Goal: Information Seeking & Learning: Check status

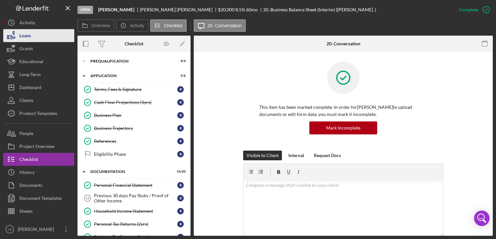
scroll to position [181, 0]
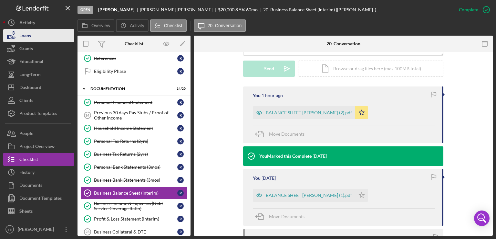
click at [31, 32] on button "Loans" at bounding box center [38, 35] width 71 height 13
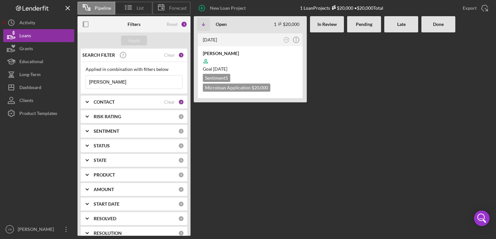
click at [122, 79] on input "[PERSON_NAME]" at bounding box center [134, 81] width 96 height 13
type input "r"
type input "[PERSON_NAME]"
click at [272, 62] on div at bounding box center [250, 61] width 95 height 12
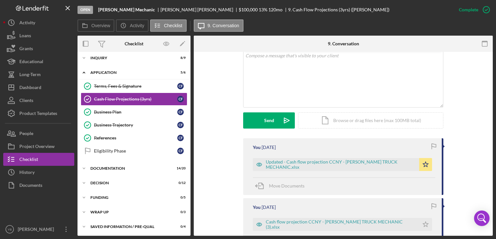
scroll to position [127, 0]
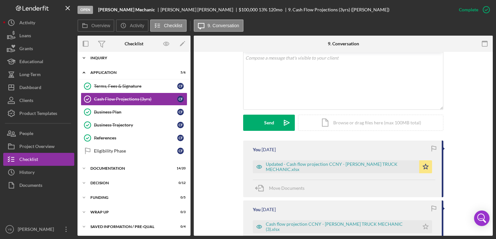
click at [108, 58] on div "Inquiry" at bounding box center [136, 58] width 92 height 4
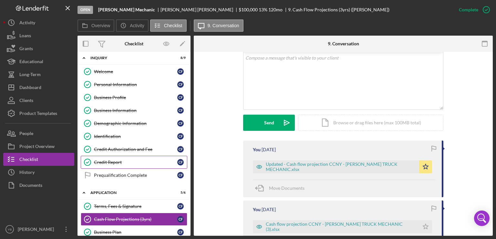
click at [110, 161] on div "Credit Report" at bounding box center [135, 161] width 83 height 5
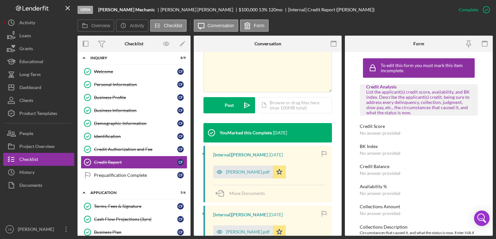
scroll to position [139, 0]
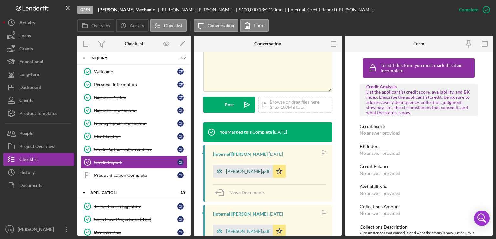
click at [270, 174] on div "[PERSON_NAME].pdf" at bounding box center [248, 170] width 44 height 5
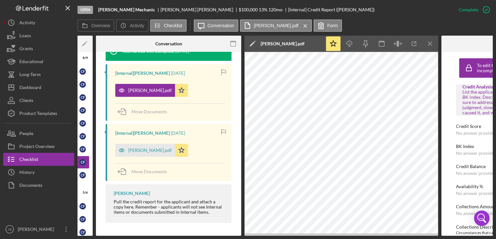
scroll to position [226, 0]
click at [174, 149] on div "[PERSON_NAME].pdf" at bounding box center [145, 149] width 60 height 13
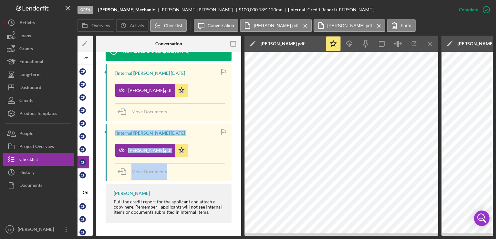
drag, startPoint x: 241, startPoint y: 162, endPoint x: 243, endPoint y: 109, distance: 53.7
click at [243, 109] on div "Overview Internal Workflow Stage Open Icon/Dropdown Arrow Archive (can unarchiv…" at bounding box center [286, 136] width 416 height 200
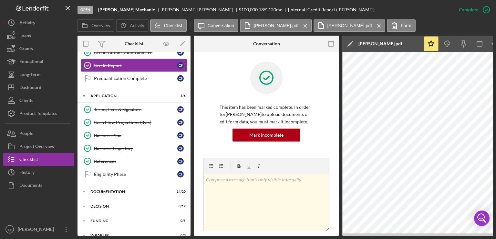
scroll to position [124, 0]
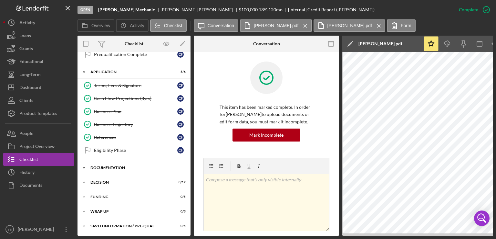
click at [115, 165] on div "Documentation" at bounding box center [136, 167] width 92 height 4
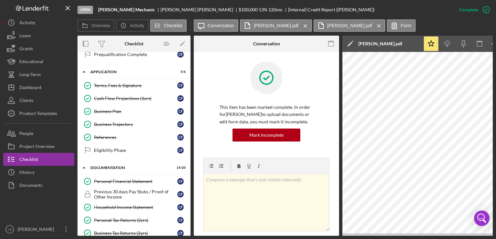
scroll to position [383, 0]
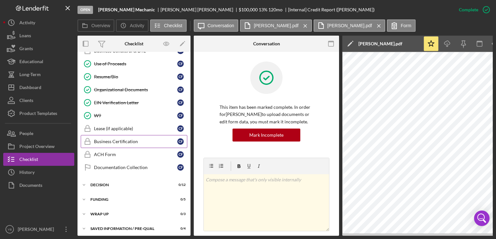
click at [129, 139] on div "Business Certification" at bounding box center [135, 141] width 83 height 5
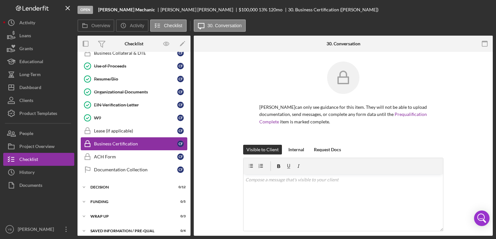
scroll to position [381, 0]
click at [462, 112] on div "[PERSON_NAME] can only see guidance for this item. They will not be able to upl…" at bounding box center [344, 102] width 280 height 83
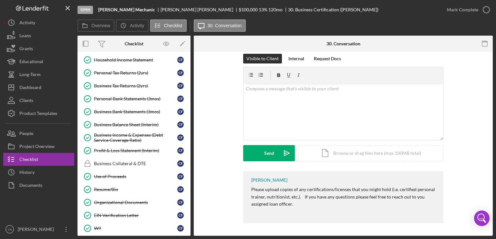
scroll to position [269, 0]
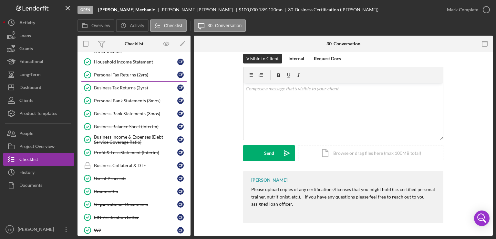
click at [133, 85] on div "Business Tax Returns (2yrs)" at bounding box center [135, 87] width 83 height 5
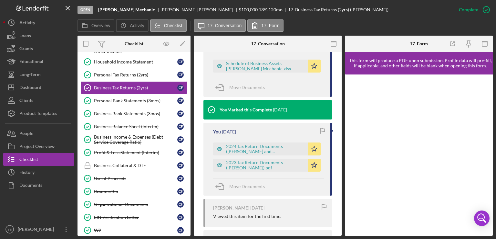
scroll to position [297, 0]
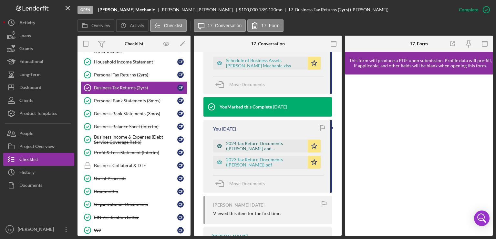
click at [271, 152] on div "2024 Tax Return Documents ([PERSON_NAME] and [PERSON_NAME]).pdf" at bounding box center [260, 145] width 95 height 13
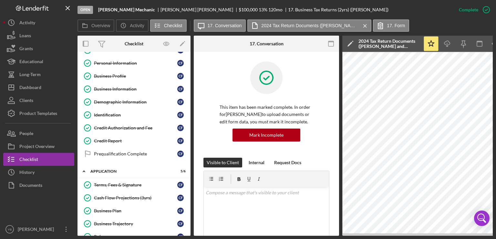
scroll to position [0, 0]
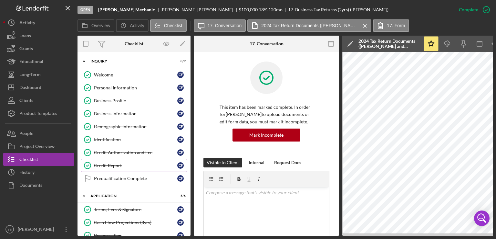
click at [118, 166] on div "Credit Report" at bounding box center [135, 165] width 83 height 5
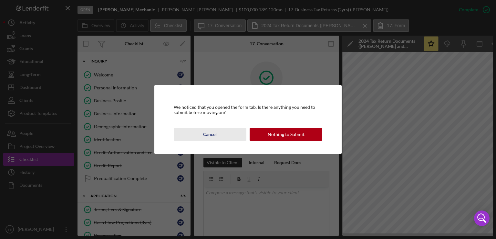
click at [211, 135] on div "Cancel" at bounding box center [210, 134] width 14 height 13
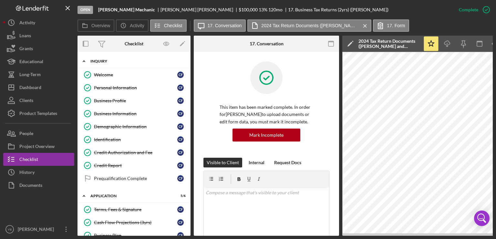
click at [111, 63] on div "Icon/Expander Inquiry 8 / 9" at bounding box center [134, 61] width 113 height 13
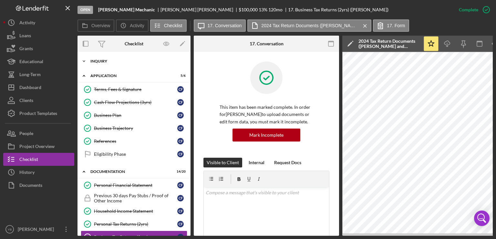
click at [109, 64] on div "Icon/Expander Inquiry 8 / 9" at bounding box center [134, 61] width 113 height 13
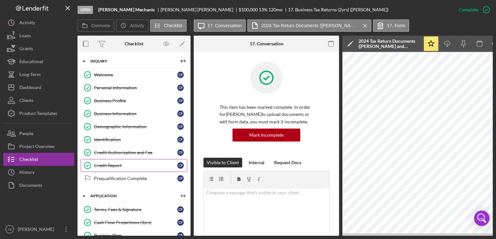
click at [120, 165] on div "Credit Report" at bounding box center [135, 165] width 83 height 5
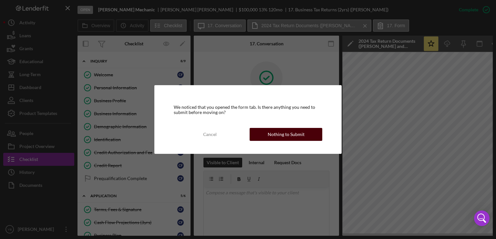
click at [272, 134] on div "Nothing to Submit" at bounding box center [286, 134] width 37 height 13
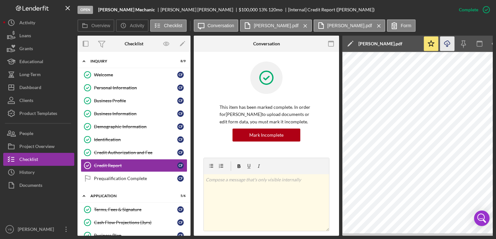
click at [449, 43] on icon "Icon/Download" at bounding box center [448, 44] width 15 height 15
click at [28, 41] on div "Loans" at bounding box center [25, 36] width 12 height 15
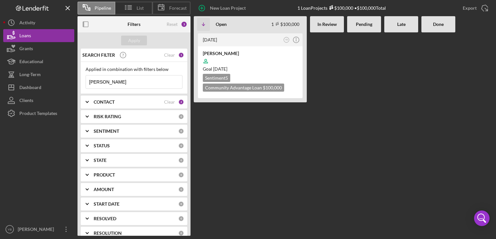
click at [119, 81] on input "[PERSON_NAME]" at bounding box center [134, 81] width 96 height 13
type input "c"
type input "[PERSON_NAME]"
click at [135, 43] on div "Apply" at bounding box center [134, 41] width 12 height 10
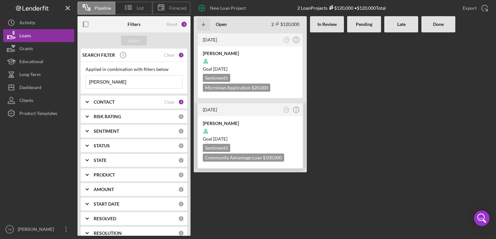
click at [253, 128] on div at bounding box center [250, 131] width 95 height 12
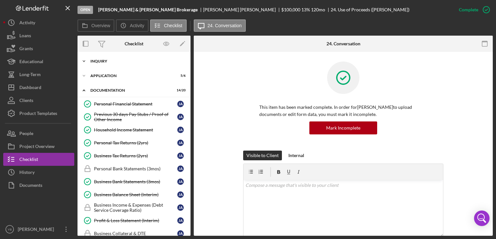
click at [110, 61] on div "Inquiry" at bounding box center [136, 61] width 92 height 4
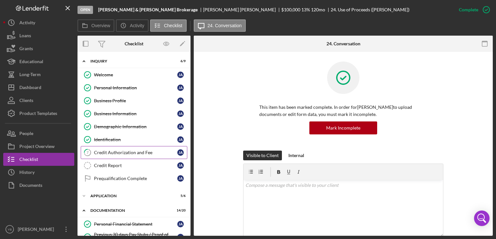
click at [118, 151] on div "Credit Authorization and Fee" at bounding box center [135, 152] width 83 height 5
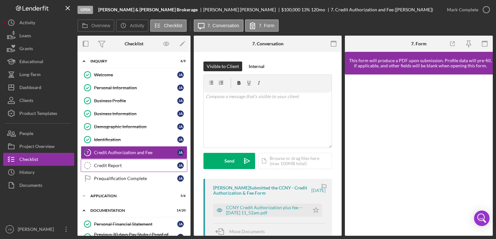
click at [102, 164] on div "Credit Report" at bounding box center [135, 165] width 83 height 5
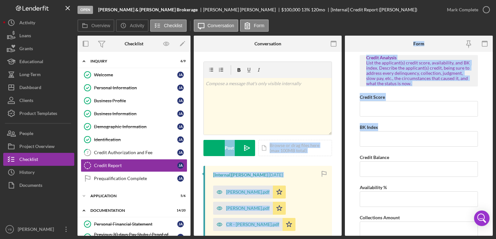
drag, startPoint x: 343, startPoint y: 134, endPoint x: 344, endPoint y: 169, distance: 34.9
click at [344, 169] on div "Overview Internal Workflow Stage Open Icon/Dropdown Arrow Archive (can unarchiv…" at bounding box center [286, 136] width 416 height 200
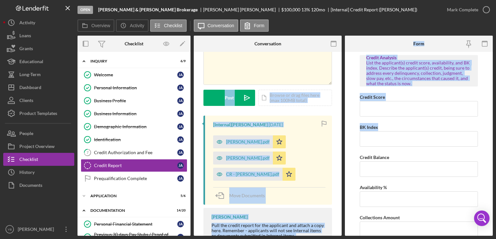
scroll to position [51, 0]
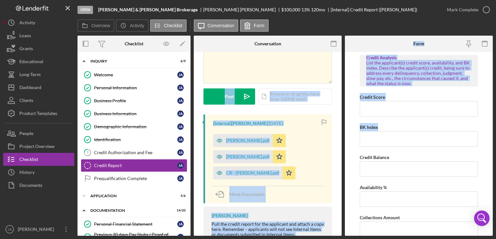
click at [335, 172] on div "v Color teal Color pink Remove color Add row above Add row below Add column bef…" at bounding box center [268, 129] width 148 height 258
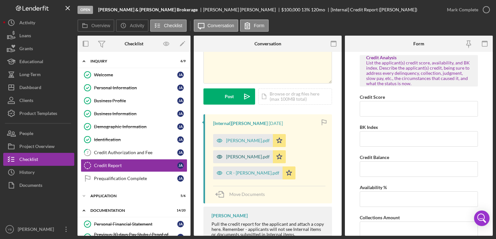
click at [243, 158] on div "[PERSON_NAME].pdf" at bounding box center [248, 156] width 44 height 5
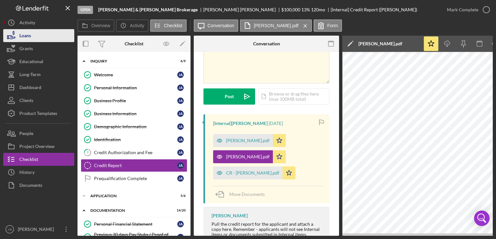
click at [35, 34] on button "Loans" at bounding box center [38, 35] width 71 height 13
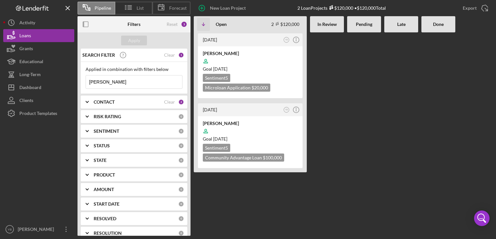
click at [108, 84] on input "[PERSON_NAME]" at bounding box center [134, 81] width 96 height 13
type input "j"
type input "gerasimo"
click at [135, 32] on div "Filters" at bounding box center [134, 24] width 13 height 16
click at [133, 39] on div "Apply" at bounding box center [134, 41] width 12 height 10
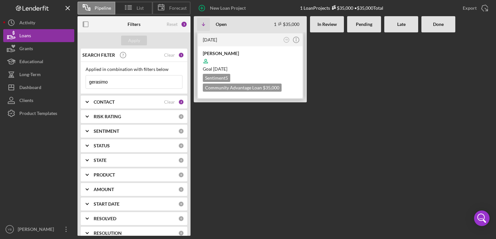
click at [256, 58] on div at bounding box center [250, 61] width 95 height 12
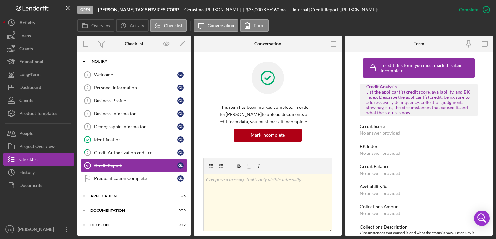
click at [108, 60] on div "Inquiry" at bounding box center [136, 61] width 92 height 4
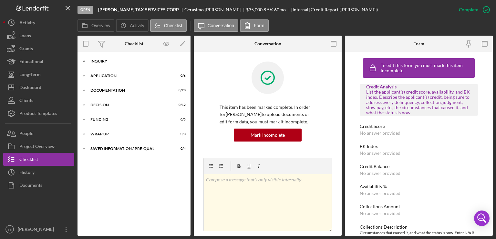
click at [101, 59] on div "Inquiry" at bounding box center [136, 61] width 92 height 4
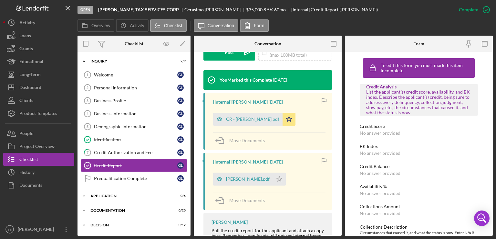
scroll to position [192, 0]
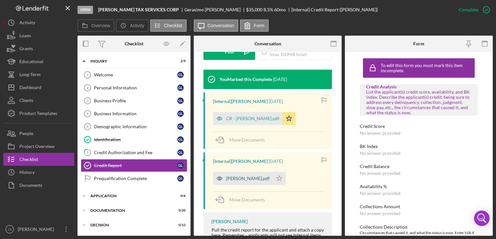
click at [255, 178] on div "[PERSON_NAME].pdf" at bounding box center [248, 177] width 44 height 5
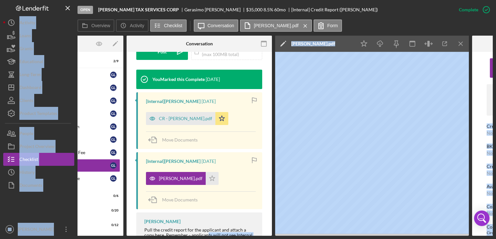
scroll to position [0, 0]
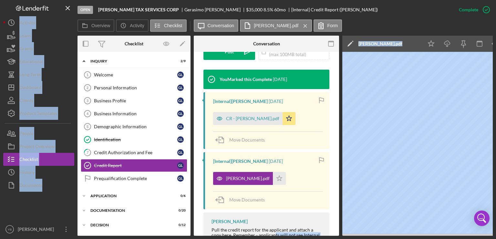
drag, startPoint x: 153, startPoint y: 235, endPoint x: 59, endPoint y: 220, distance: 94.9
click at [59, 220] on div "Open [PERSON_NAME] TAX SERVICES CORP [PERSON_NAME] $35,000 $35,000 8.5 % 60 mo …" at bounding box center [248, 117] width 490 height 235
click at [27, 35] on div "Loans" at bounding box center [25, 36] width 12 height 15
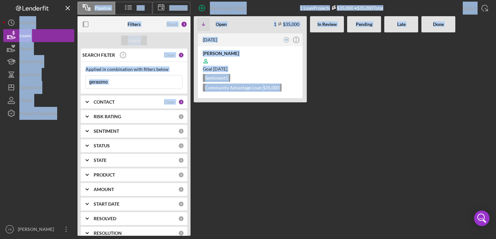
click at [128, 81] on input "gerasimo" at bounding box center [134, 81] width 96 height 13
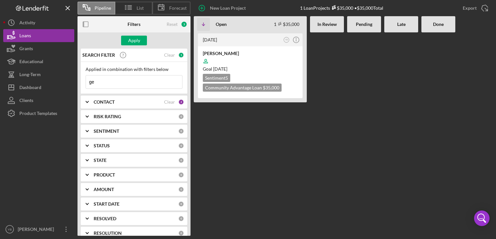
type input "g"
click at [135, 41] on div "Apply" at bounding box center [134, 41] width 12 height 10
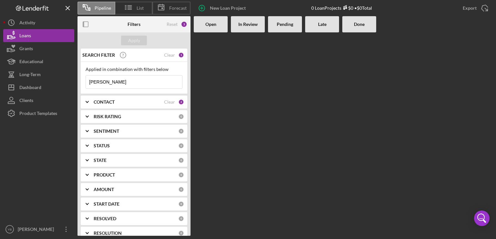
click at [115, 83] on input "[PERSON_NAME]" at bounding box center [134, 81] width 96 height 13
type input "[PERSON_NAME]"
click at [133, 40] on div "Apply" at bounding box center [134, 41] width 12 height 10
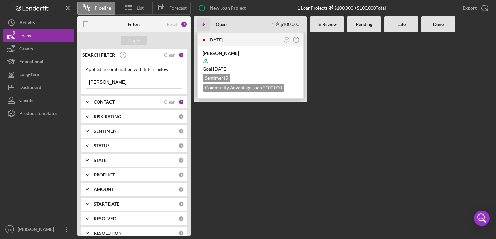
click at [247, 56] on div at bounding box center [250, 61] width 95 height 12
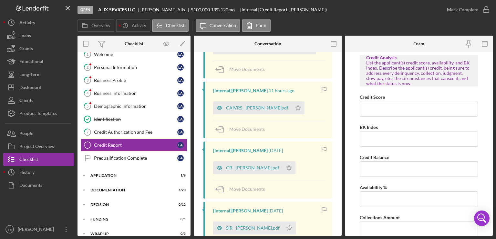
scroll to position [145, 0]
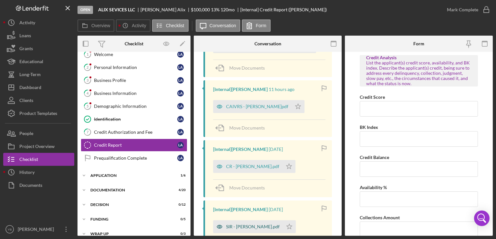
click at [249, 227] on div "SIR - [PERSON_NAME].pdf" at bounding box center [253, 226] width 54 height 5
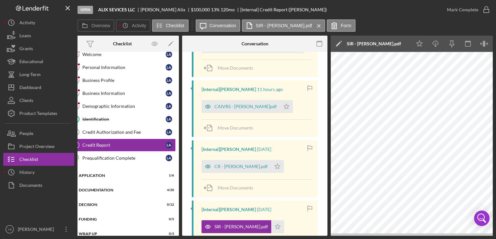
scroll to position [0, 0]
